Goal: Task Accomplishment & Management: Complete application form

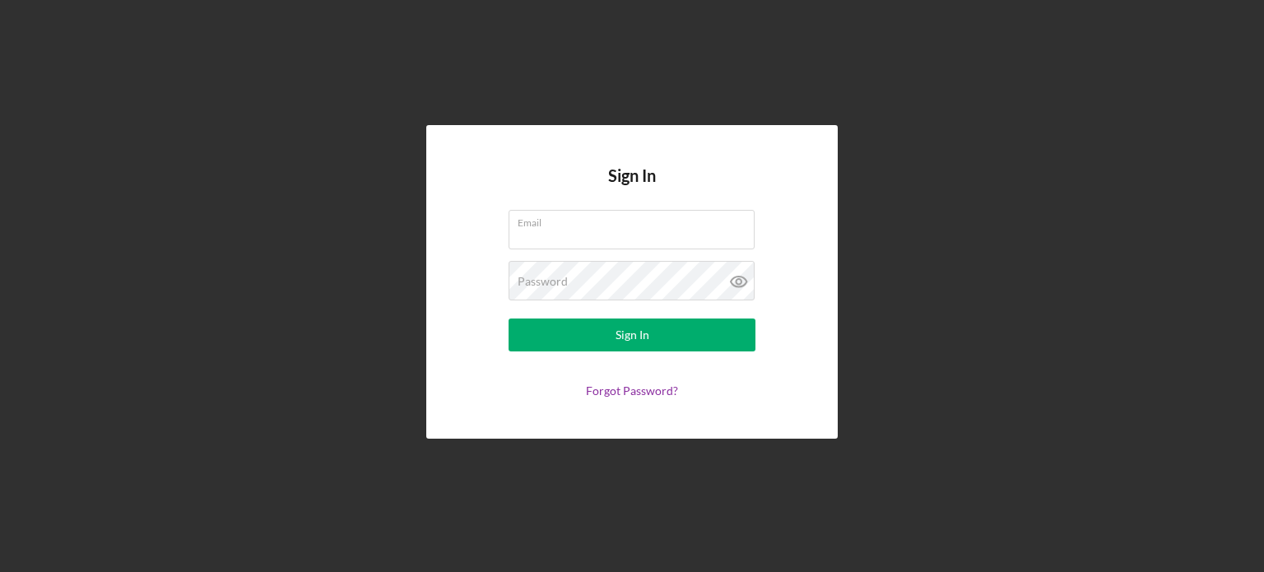
click at [469, 189] on div "Sign In Email Password Sign In Forgot Password?" at bounding box center [632, 282] width 412 height 314
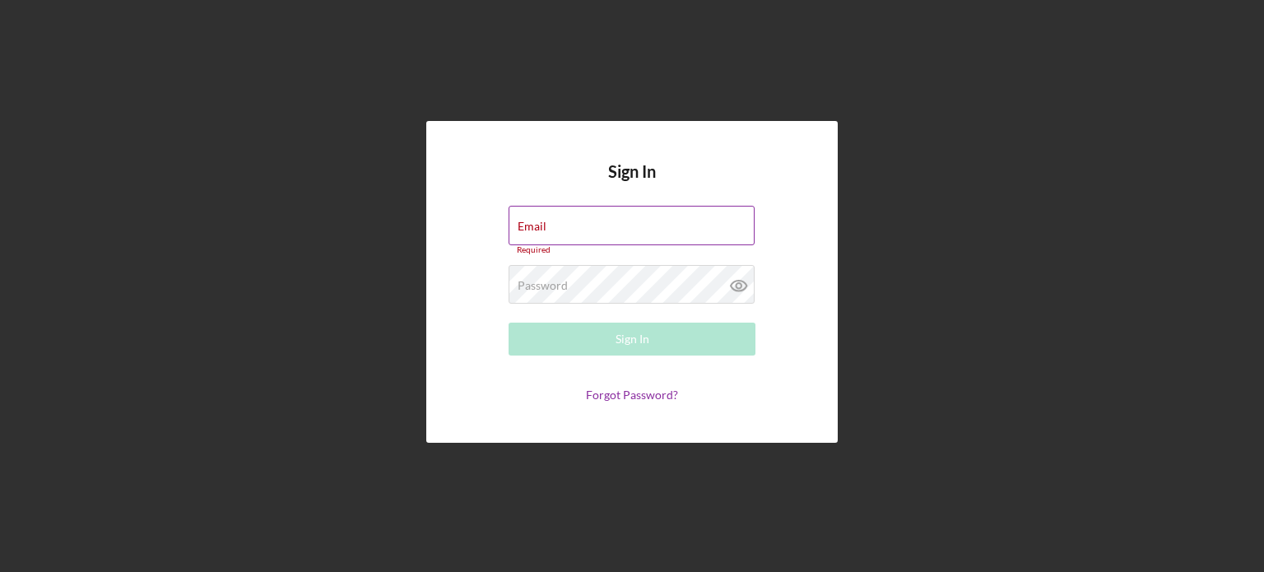
type input "[EMAIL_ADDRESS][DOMAIN_NAME]"
